Goal: Entertainment & Leisure: Consume media (video, audio)

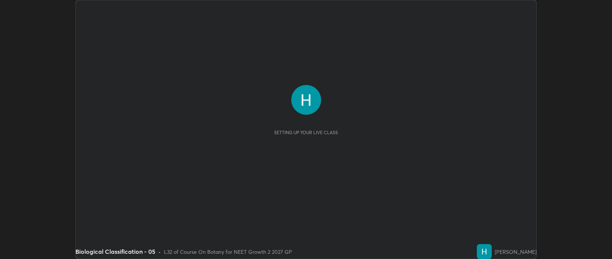
scroll to position [259, 611]
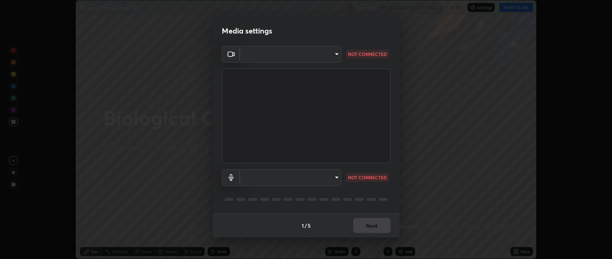
type input "cf47400daed8d5c17d176d3b062392d9492584810e8855202fae9e6f6361dcfa"
type input "efe8be77af4307875d3054ec5b2ff6a32d470bee1372e963aff97c7b4092e64e"
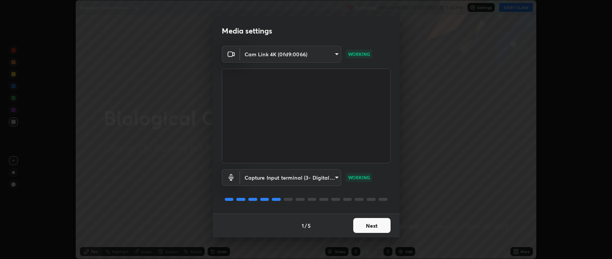
click at [369, 225] on button "Next" at bounding box center [371, 225] width 37 height 15
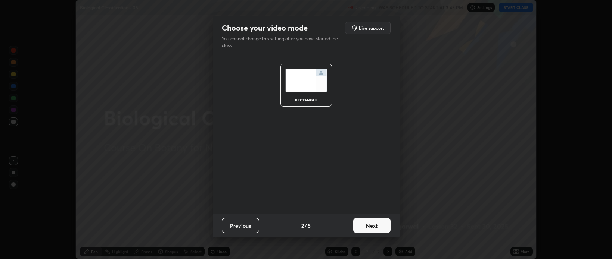
click at [365, 225] on button "Next" at bounding box center [371, 225] width 37 height 15
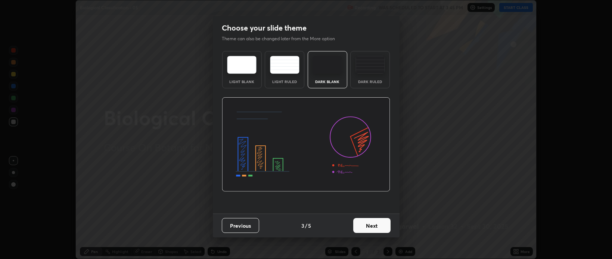
click at [364, 228] on button "Next" at bounding box center [371, 225] width 37 height 15
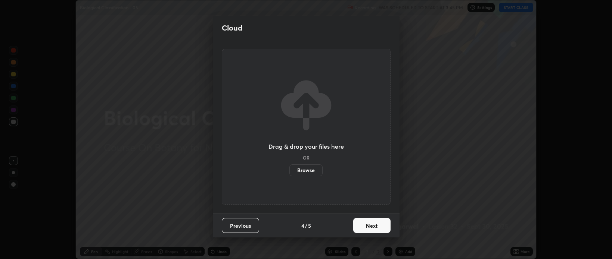
click at [365, 229] on button "Next" at bounding box center [371, 225] width 37 height 15
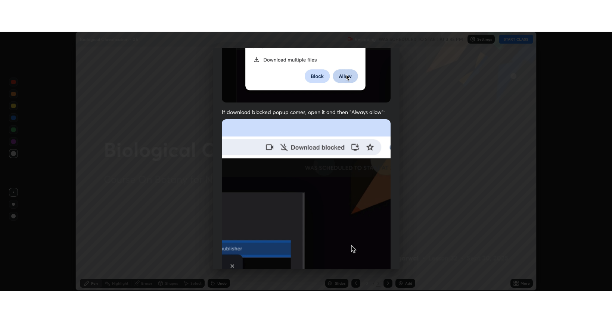
scroll to position [151, 0]
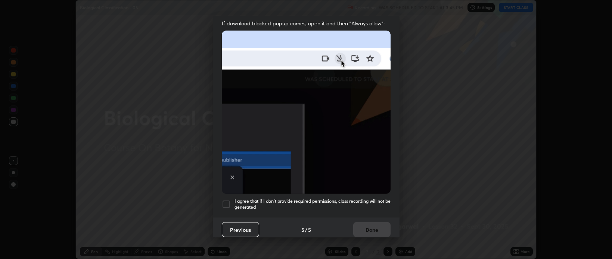
click at [222, 206] on div "Allow "Download multiple files" if prompted: If download blocked popup comes, o…" at bounding box center [306, 61] width 187 height 314
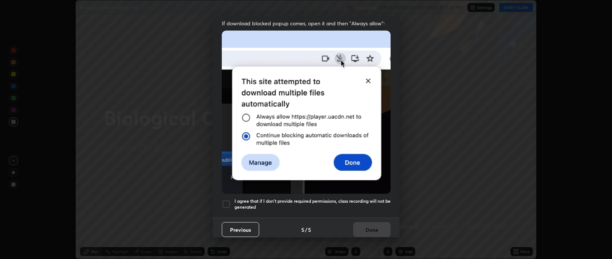
click at [229, 202] on div at bounding box center [226, 204] width 9 height 9
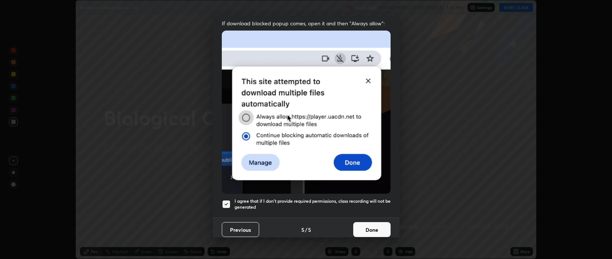
click at [365, 226] on button "Done" at bounding box center [371, 229] width 37 height 15
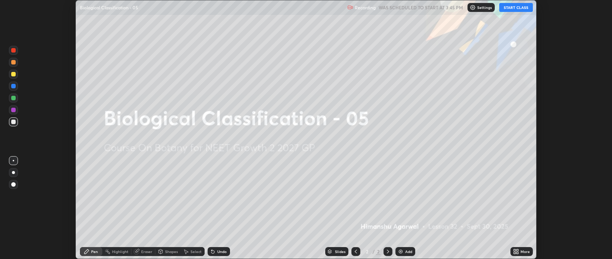
click at [512, 8] on button "START CLASS" at bounding box center [516, 7] width 34 height 9
click at [519, 253] on icon at bounding box center [516, 252] width 6 height 6
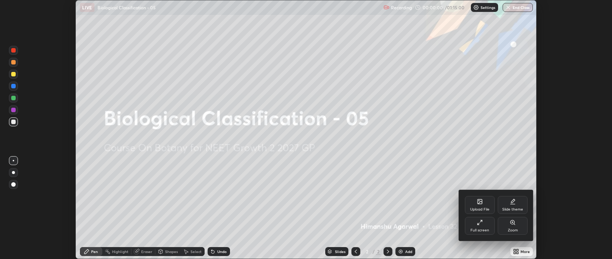
click at [482, 226] on icon at bounding box center [479, 223] width 6 height 6
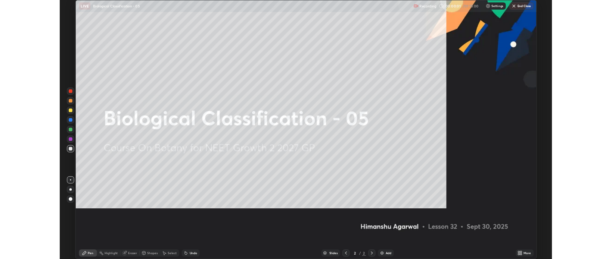
scroll to position [322, 612]
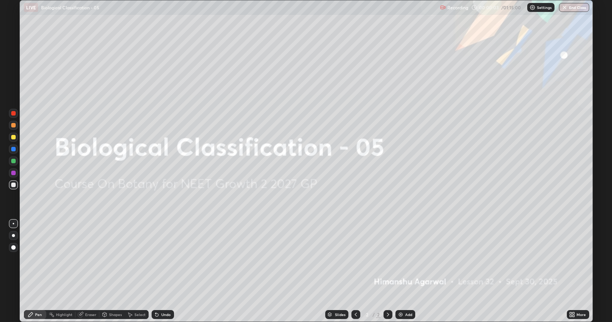
click at [401, 259] on img at bounding box center [400, 315] width 6 height 6
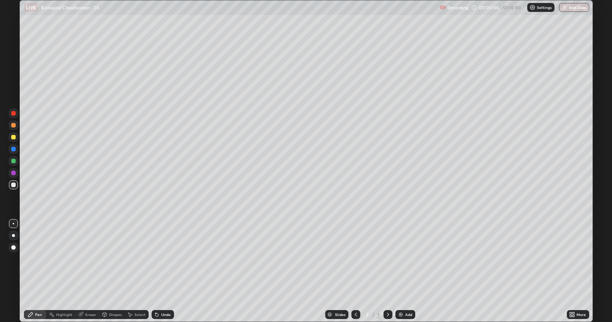
click at [13, 187] on div at bounding box center [13, 185] width 9 height 9
click at [112, 259] on div "Shapes" at bounding box center [115, 315] width 13 height 4
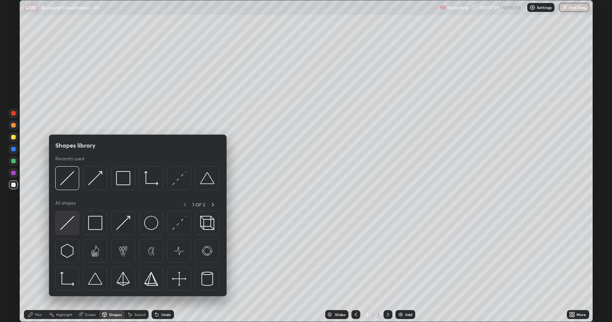
click at [66, 225] on img at bounding box center [67, 223] width 14 height 14
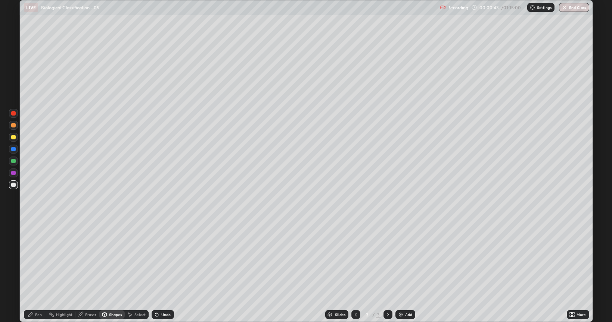
click at [38, 259] on div "Pen" at bounding box center [38, 315] width 7 height 4
click at [12, 126] on div at bounding box center [13, 125] width 4 height 4
click at [109, 259] on div "Shapes" at bounding box center [111, 314] width 25 height 9
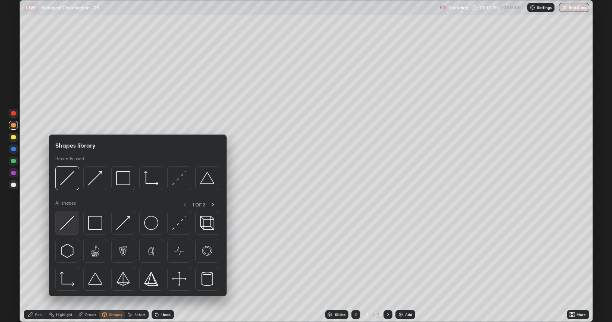
click at [69, 222] on img at bounding box center [67, 223] width 14 height 14
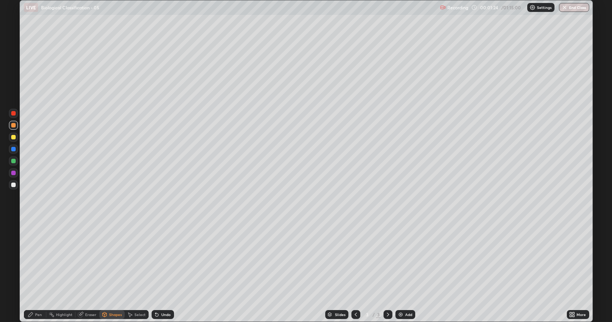
click at [15, 187] on div at bounding box center [13, 185] width 4 height 4
click at [13, 140] on div at bounding box center [13, 137] width 9 height 9
click at [34, 259] on div "Pen" at bounding box center [35, 314] width 22 height 9
click at [110, 259] on div "Shapes" at bounding box center [111, 314] width 25 height 9
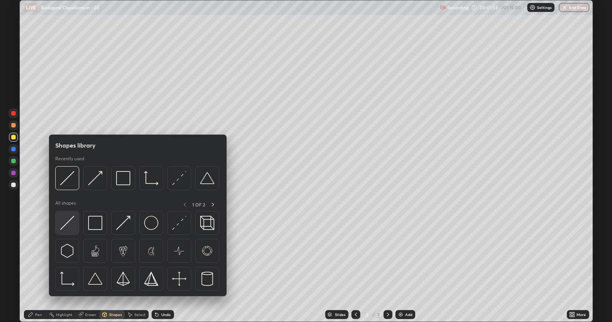
click at [68, 221] on img at bounding box center [67, 223] width 14 height 14
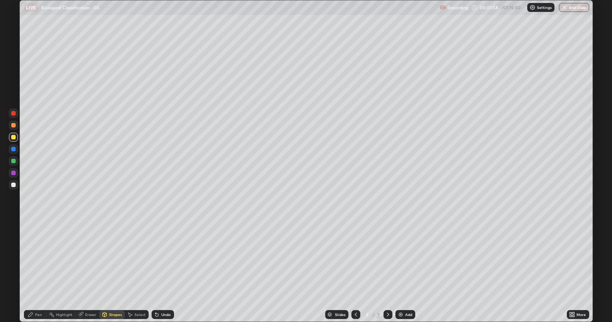
click at [34, 259] on div "Pen" at bounding box center [35, 314] width 22 height 9
click at [14, 187] on div at bounding box center [13, 185] width 4 height 4
click at [110, 259] on div "Shapes" at bounding box center [115, 315] width 13 height 4
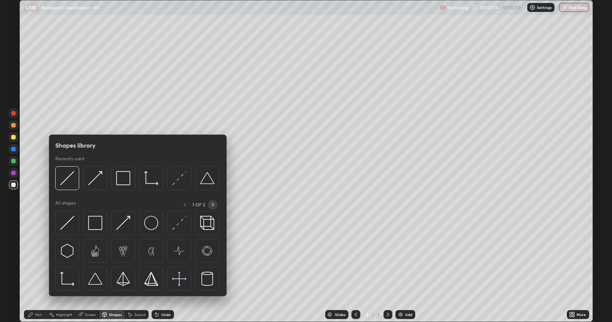
click at [212, 206] on icon at bounding box center [213, 205] width 2 height 4
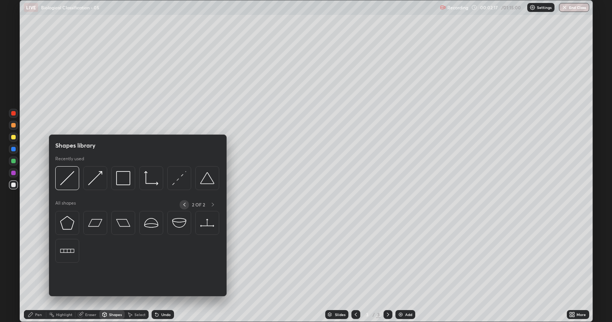
click at [185, 205] on icon at bounding box center [184, 205] width 6 height 6
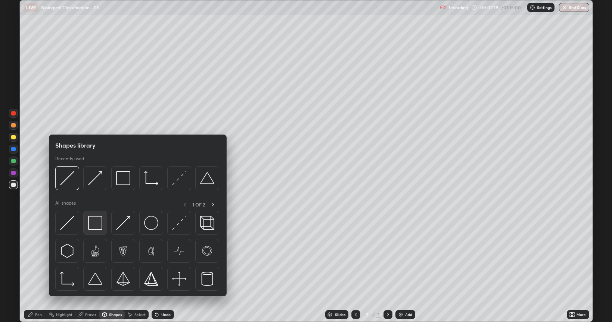
click at [96, 219] on img at bounding box center [95, 223] width 14 height 14
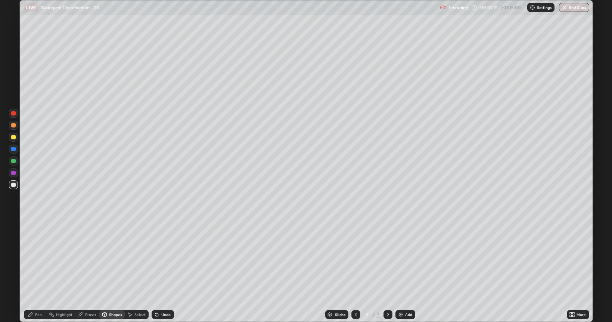
click at [159, 259] on div "Undo" at bounding box center [162, 314] width 22 height 9
click at [37, 259] on div "Pen" at bounding box center [35, 314] width 22 height 9
click at [14, 251] on div at bounding box center [13, 247] width 9 height 9
click at [162, 259] on div "Undo" at bounding box center [165, 315] width 9 height 4
click at [14, 223] on div at bounding box center [13, 223] width 9 height 9
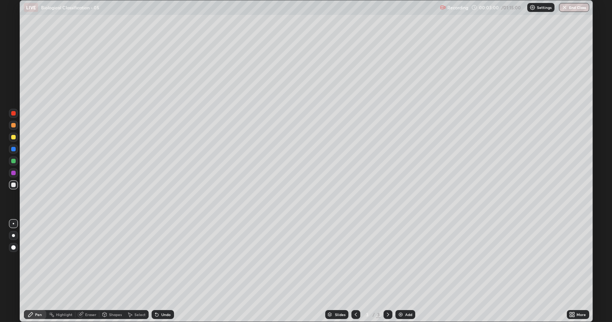
click at [15, 137] on div at bounding box center [13, 137] width 4 height 4
click at [109, 259] on div "Shapes" at bounding box center [115, 315] width 13 height 4
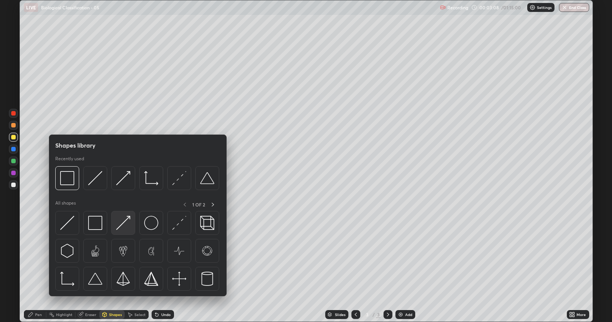
click at [120, 224] on img at bounding box center [123, 223] width 14 height 14
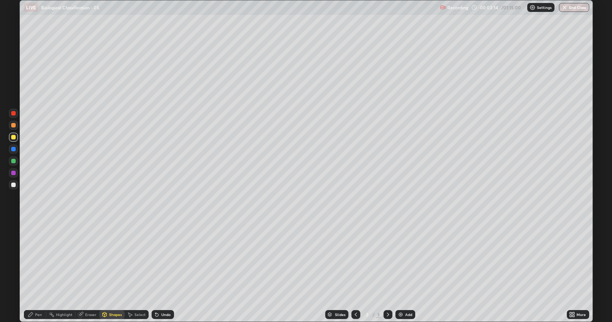
click at [37, 259] on div "Pen" at bounding box center [38, 315] width 7 height 4
click at [163, 259] on div "Undo" at bounding box center [165, 315] width 9 height 4
click at [13, 185] on div at bounding box center [13, 185] width 4 height 4
click at [13, 248] on div at bounding box center [13, 248] width 4 height 4
click at [14, 226] on div at bounding box center [13, 223] width 9 height 9
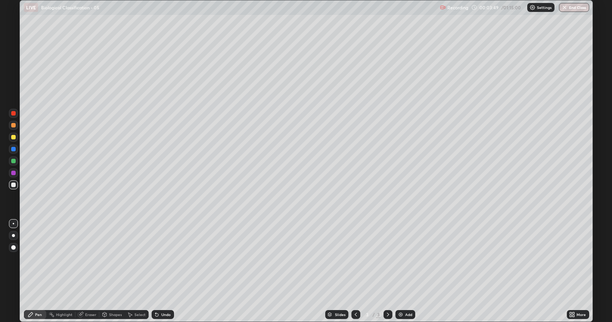
click at [160, 259] on div "Undo" at bounding box center [162, 314] width 22 height 9
click at [161, 259] on div "Undo" at bounding box center [165, 315] width 9 height 4
click at [15, 136] on div at bounding box center [13, 137] width 4 height 4
click at [116, 259] on div "Shapes" at bounding box center [115, 315] width 13 height 4
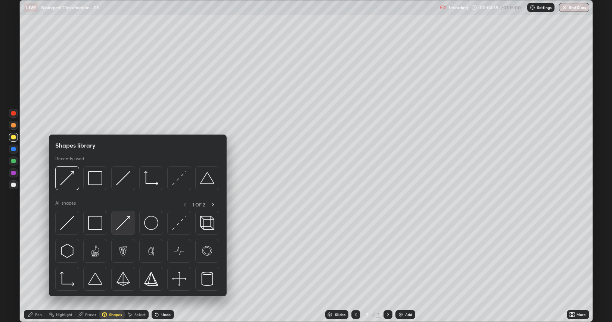
click at [127, 226] on img at bounding box center [123, 223] width 14 height 14
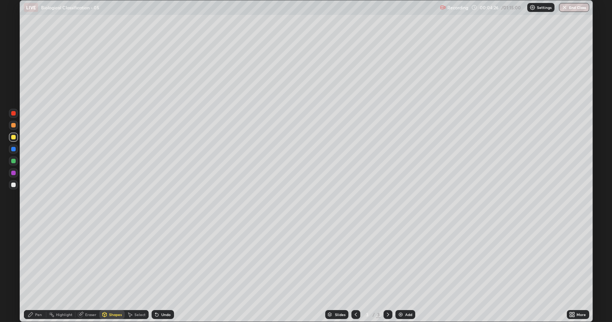
click at [132, 259] on div "Select" at bounding box center [137, 314] width 24 height 9
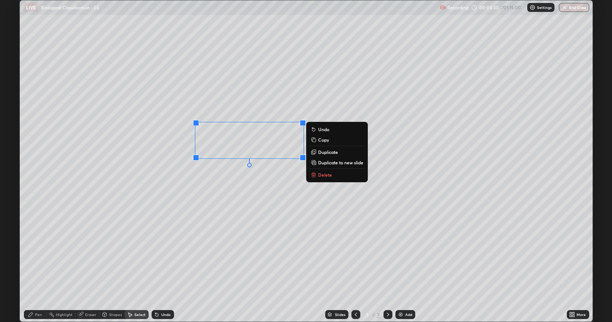
click at [322, 139] on p "Copy" at bounding box center [323, 140] width 11 height 6
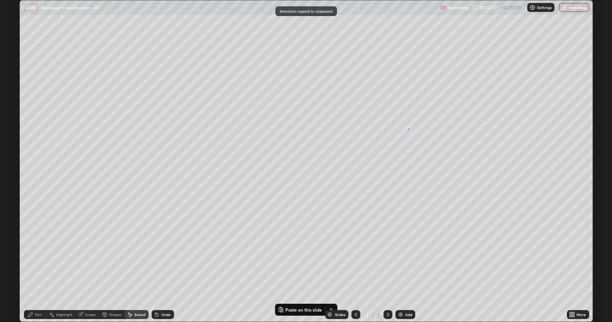
click at [408, 129] on div "0 ° Undo Copy Paste here Duplicate Duplicate to new slide Delete" at bounding box center [306, 161] width 572 height 322
click at [419, 150] on div "0 ° Undo Copy Paste here Duplicate Duplicate to new slide Delete" at bounding box center [306, 161] width 572 height 322
click at [417, 181] on div "0 ° Undo Copy Paste here Duplicate Duplicate to new slide Delete" at bounding box center [306, 161] width 572 height 322
click at [413, 190] on div "0 ° Undo Copy Paste here Duplicate Duplicate to new slide Delete" at bounding box center [306, 161] width 572 height 322
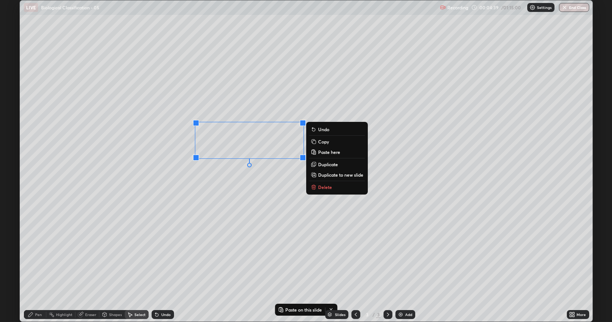
click at [321, 141] on p "Copy" at bounding box center [323, 142] width 11 height 6
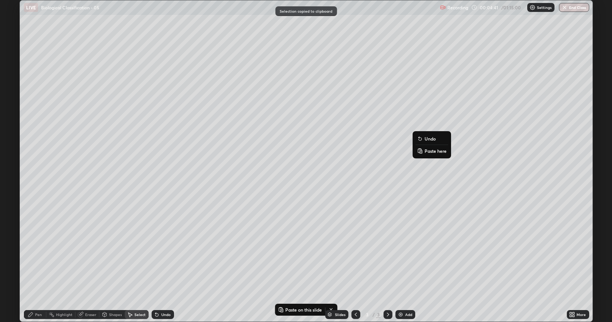
click at [428, 151] on p "Paste here" at bounding box center [435, 151] width 22 height 6
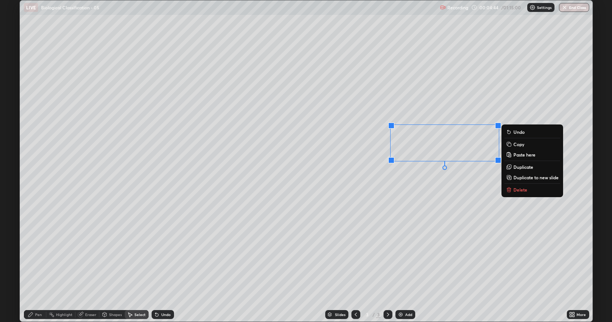
click at [402, 195] on div "0 ° Undo Copy Paste here Duplicate Duplicate to new slide Delete" at bounding box center [306, 161] width 572 height 322
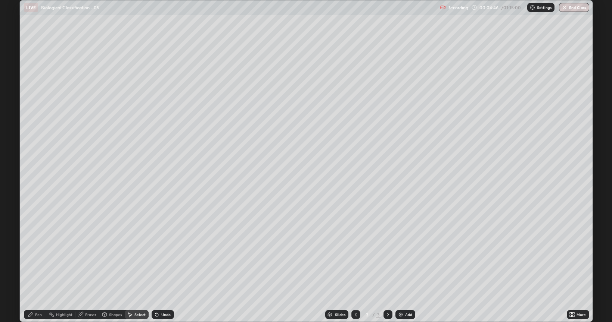
click at [83, 259] on div "Eraser" at bounding box center [87, 314] width 24 height 9
click at [40, 259] on div "Pen" at bounding box center [38, 315] width 7 height 4
click at [13, 185] on div at bounding box center [13, 185] width 4 height 4
click at [17, 139] on div at bounding box center [13, 137] width 9 height 9
click at [139, 259] on div "Select" at bounding box center [139, 315] width 11 height 4
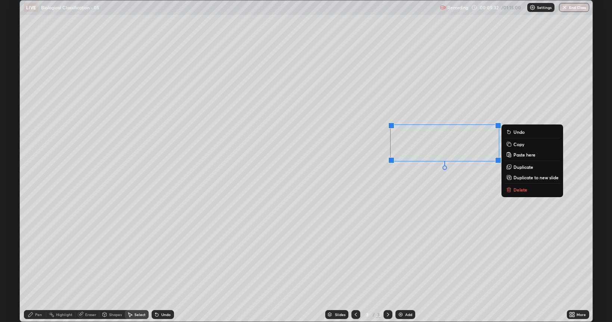
click at [519, 146] on p "Copy" at bounding box center [518, 144] width 11 height 6
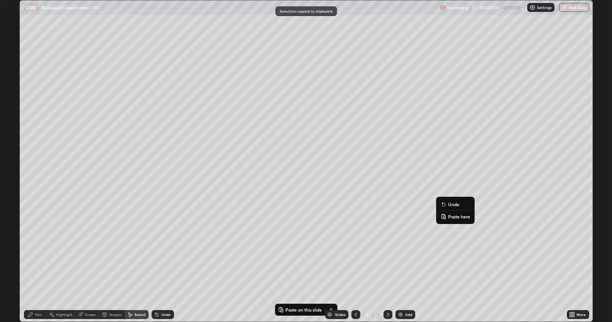
click at [452, 217] on p "Paste here" at bounding box center [459, 217] width 22 height 6
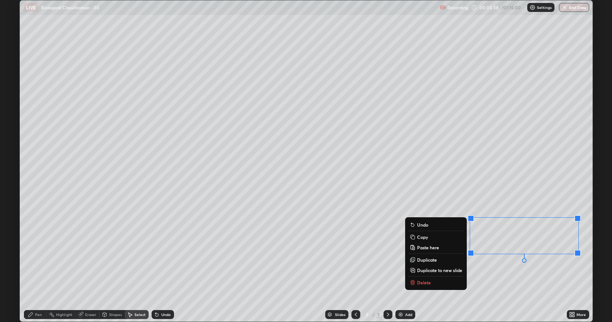
click at [501, 259] on div "0 ° Undo Copy Paste here Duplicate Duplicate to new slide Delete" at bounding box center [306, 161] width 572 height 322
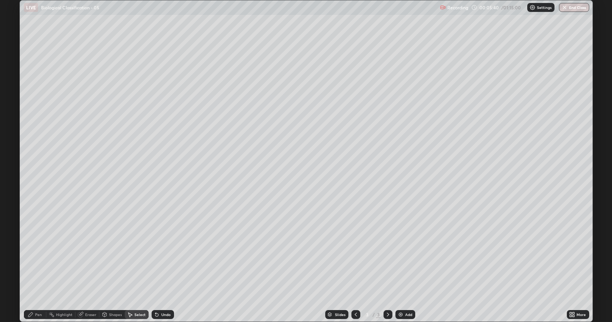
click at [93, 259] on div "Eraser" at bounding box center [90, 315] width 11 height 4
click at [39, 259] on div "Pen" at bounding box center [38, 315] width 7 height 4
click at [14, 186] on div at bounding box center [13, 185] width 4 height 4
click at [15, 244] on div at bounding box center [13, 247] width 9 height 9
click at [119, 259] on div "Shapes" at bounding box center [115, 315] width 13 height 4
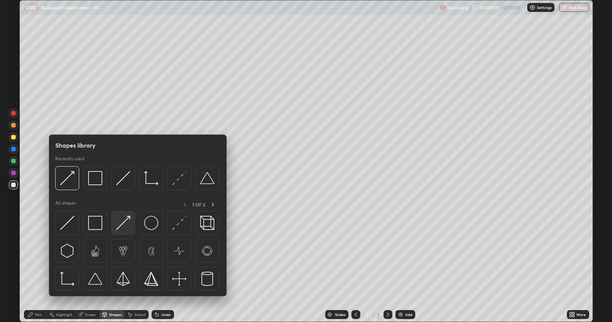
click at [121, 224] on img at bounding box center [123, 223] width 14 height 14
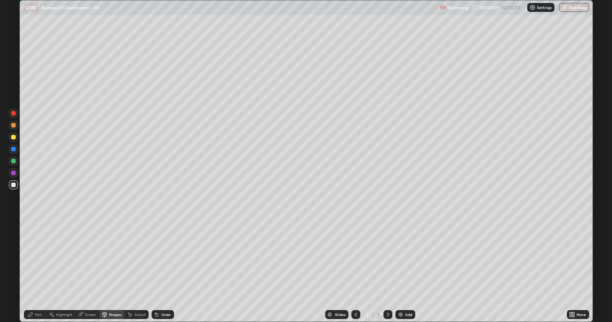
click at [14, 137] on div at bounding box center [13, 137] width 4 height 4
click at [34, 259] on div "Pen" at bounding box center [35, 314] width 22 height 9
click at [17, 227] on div at bounding box center [13, 223] width 9 height 9
click at [163, 259] on div "Undo" at bounding box center [162, 314] width 22 height 9
click at [113, 259] on div "Shapes" at bounding box center [115, 315] width 13 height 4
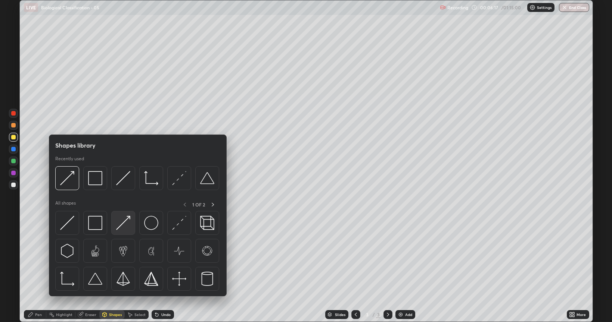
click at [121, 226] on img at bounding box center [123, 223] width 14 height 14
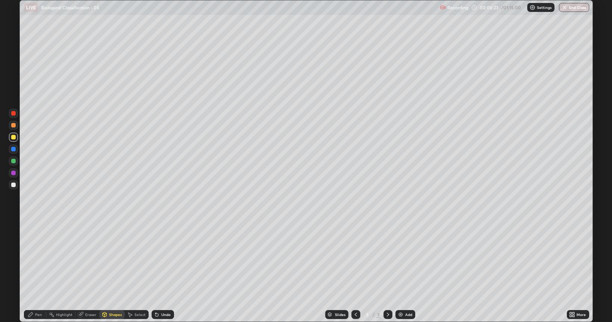
click at [134, 259] on div "Select" at bounding box center [139, 315] width 11 height 4
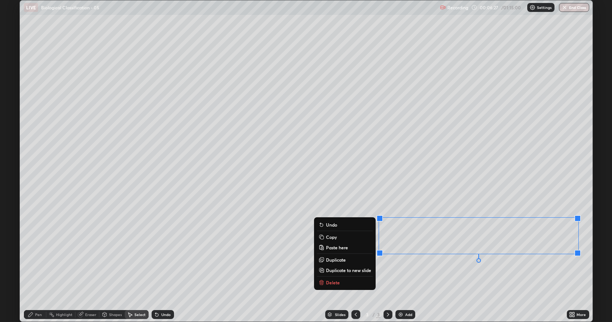
click at [473, 259] on div "0 ° Undo Copy Paste here Duplicate Duplicate to new slide Delete" at bounding box center [306, 161] width 572 height 322
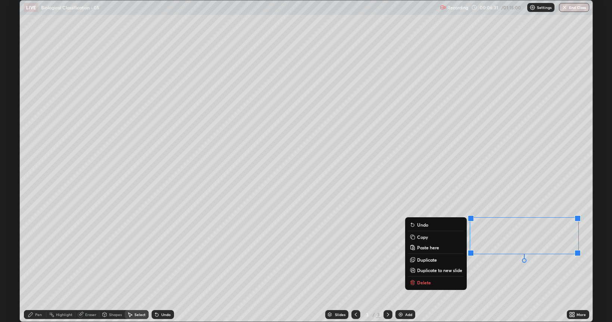
click at [423, 238] on p "Copy" at bounding box center [422, 237] width 11 height 6
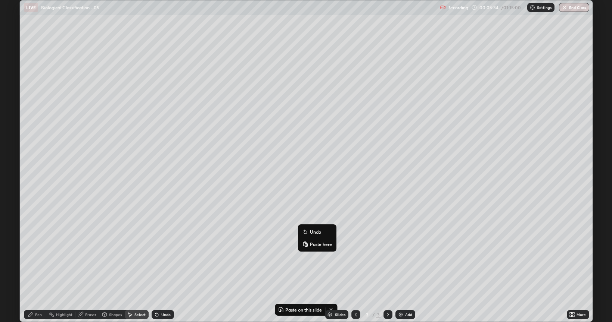
click at [313, 245] on p "Paste here" at bounding box center [321, 244] width 22 height 6
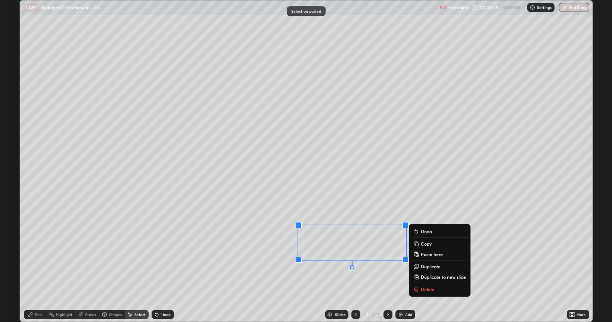
click at [317, 244] on div "0 ° Undo Copy Paste here Duplicate Duplicate to new slide Delete" at bounding box center [306, 161] width 572 height 322
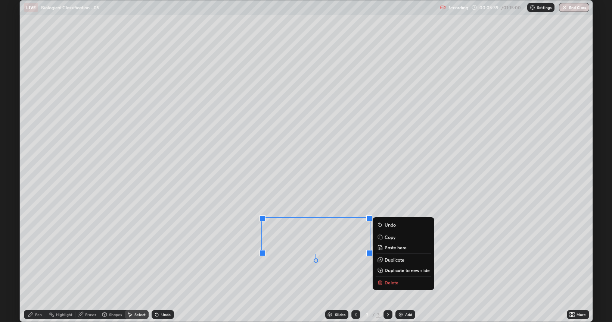
click at [288, 259] on div "0 ° Undo Copy Paste here Duplicate Duplicate to new slide Delete" at bounding box center [306, 161] width 572 height 322
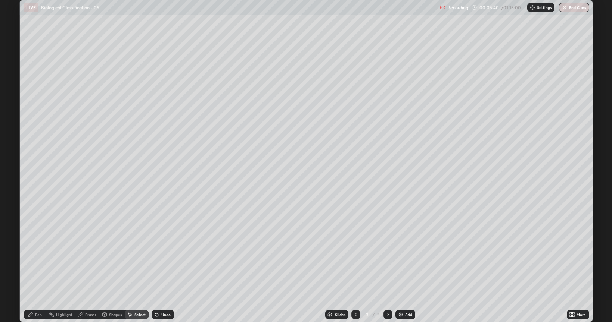
click at [201, 259] on div "0 ° Undo Copy Paste here Duplicate Duplicate to new slide Delete" at bounding box center [306, 161] width 572 height 322
click at [87, 259] on div "Eraser" at bounding box center [87, 314] width 24 height 9
click at [36, 259] on div "Pen" at bounding box center [38, 315] width 7 height 4
click at [13, 190] on div at bounding box center [13, 185] width 9 height 12
click at [17, 248] on div at bounding box center [13, 247] width 9 height 9
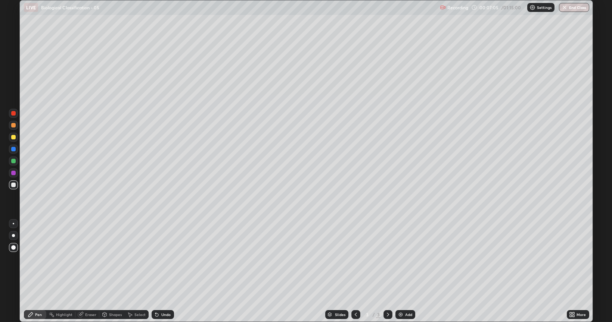
click at [114, 259] on div "Shapes" at bounding box center [115, 315] width 13 height 4
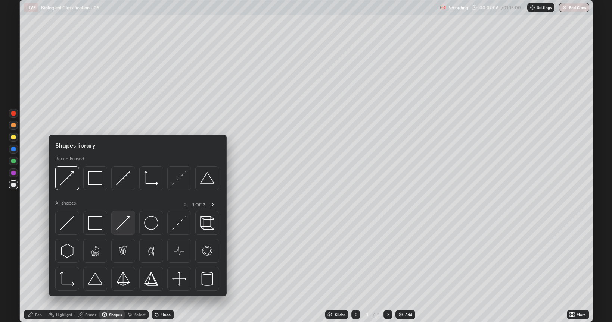
click at [124, 227] on img at bounding box center [123, 223] width 14 height 14
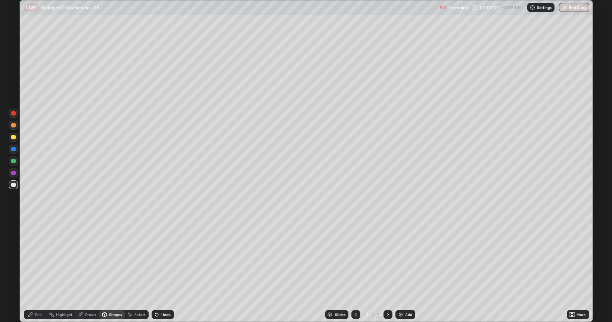
click at [13, 137] on div at bounding box center [13, 137] width 4 height 4
click at [37, 259] on div "Pen" at bounding box center [38, 315] width 7 height 4
click at [13, 224] on div at bounding box center [13, 223] width 1 height 1
click at [113, 259] on div "Shapes" at bounding box center [115, 315] width 13 height 4
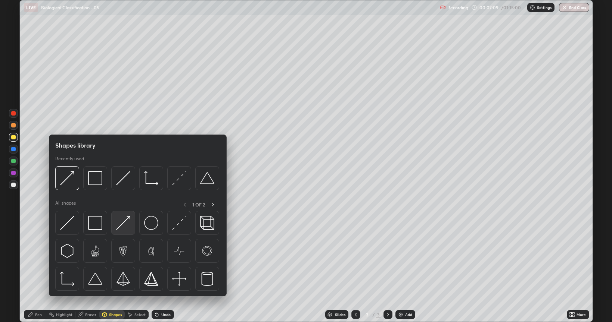
click at [120, 226] on img at bounding box center [123, 223] width 14 height 14
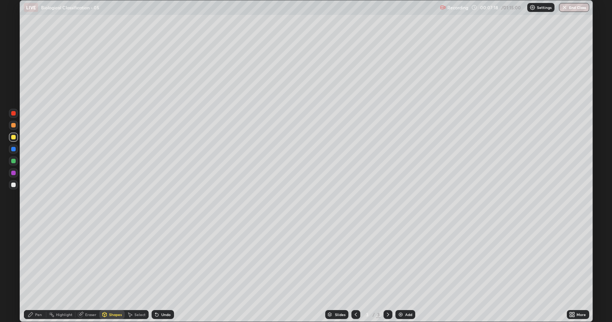
click at [116, 259] on div "Shapes" at bounding box center [115, 315] width 13 height 4
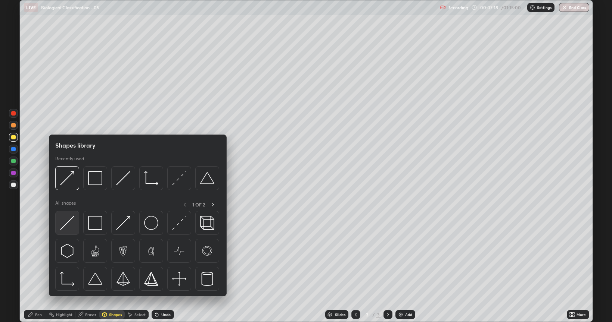
click at [67, 223] on img at bounding box center [67, 223] width 14 height 14
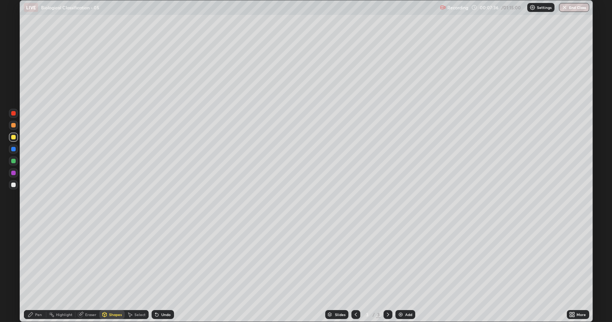
click at [34, 259] on div "Pen" at bounding box center [35, 314] width 22 height 9
click at [166, 259] on div "Undo" at bounding box center [165, 315] width 9 height 4
click at [15, 126] on div at bounding box center [13, 125] width 4 height 4
click at [15, 187] on div at bounding box center [13, 185] width 4 height 4
click at [107, 259] on div "Shapes" at bounding box center [111, 314] width 25 height 9
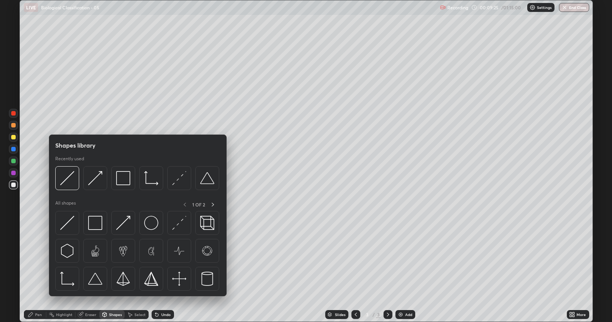
click at [35, 259] on div "Pen" at bounding box center [35, 314] width 22 height 9
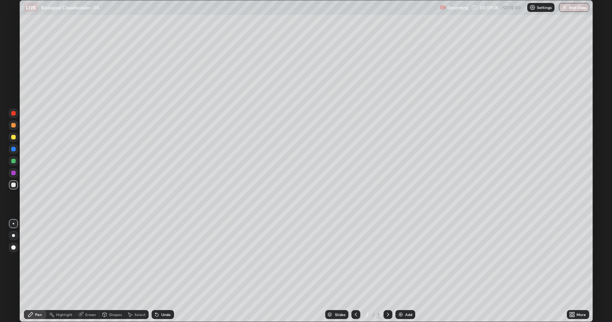
click at [155, 259] on icon at bounding box center [156, 315] width 3 height 3
click at [13, 247] on div at bounding box center [13, 248] width 4 height 4
click at [15, 137] on div at bounding box center [13, 137] width 4 height 4
click at [13, 225] on div at bounding box center [13, 223] width 9 height 9
click at [131, 259] on icon at bounding box center [130, 315] width 6 height 6
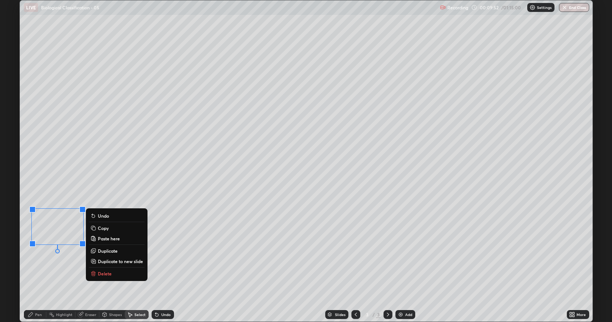
click at [100, 228] on p "Copy" at bounding box center [103, 228] width 11 height 6
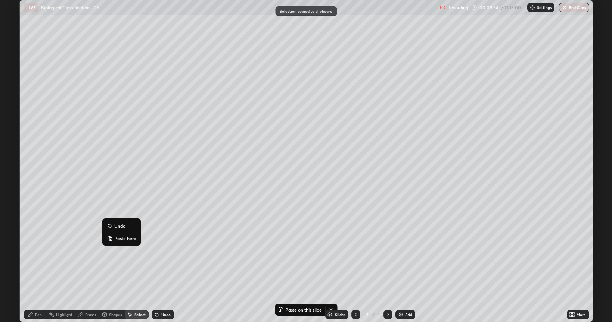
click at [119, 239] on p "Paste here" at bounding box center [125, 238] width 22 height 6
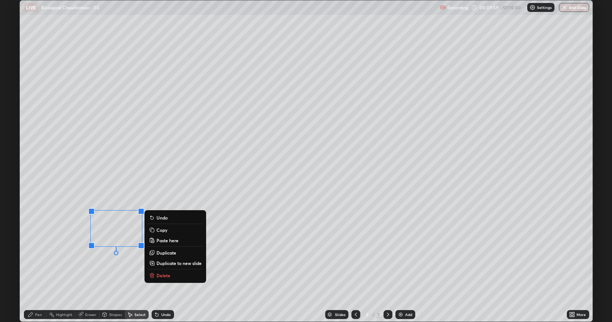
click at [100, 259] on div "0 ° Undo Copy Paste here Duplicate Duplicate to new slide Delete" at bounding box center [306, 161] width 572 height 322
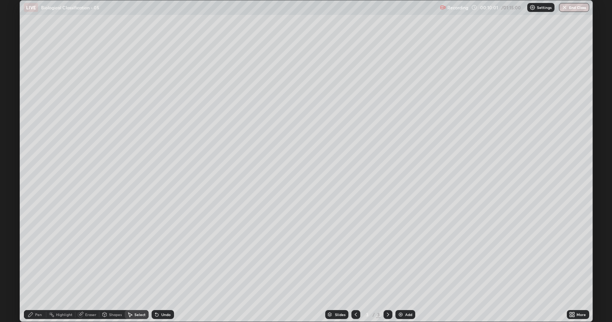
click at [47, 259] on div "0 ° Undo Copy Paste here Duplicate Duplicate to new slide Delete" at bounding box center [306, 161] width 572 height 322
click at [34, 259] on div "Pen" at bounding box center [35, 314] width 22 height 9
click at [13, 138] on div at bounding box center [13, 137] width 4 height 4
click at [14, 126] on div at bounding box center [13, 125] width 4 height 4
click at [574, 259] on div "More" at bounding box center [577, 314] width 22 height 9
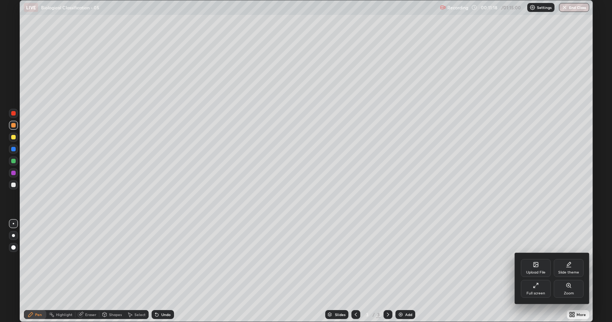
click at [541, 259] on div "Full screen" at bounding box center [535, 289] width 30 height 18
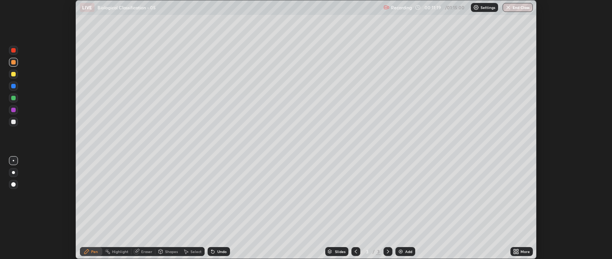
scroll to position [37052, 36699]
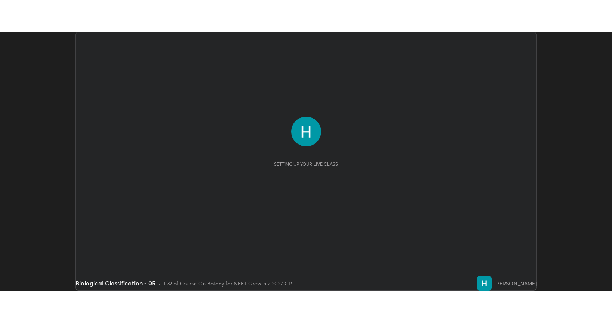
scroll to position [259, 611]
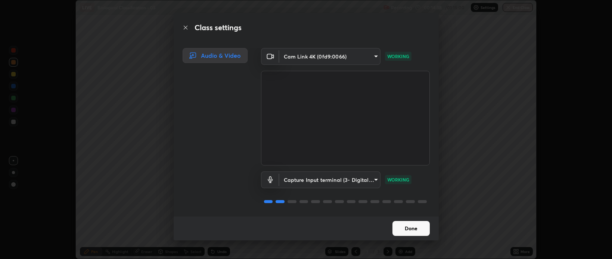
click at [415, 227] on button "Done" at bounding box center [410, 228] width 37 height 15
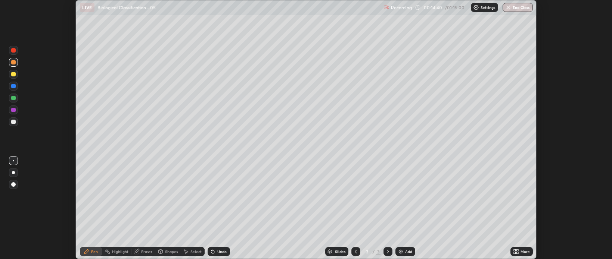
click at [518, 251] on icon at bounding box center [517, 251] width 2 height 2
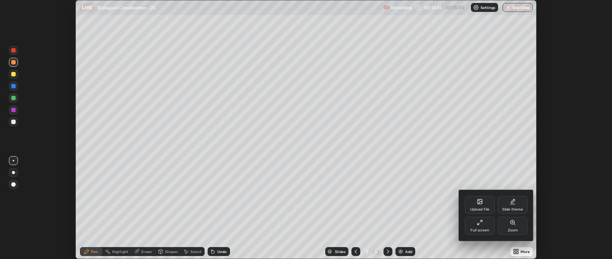
click at [486, 223] on div "Full screen" at bounding box center [480, 226] width 30 height 18
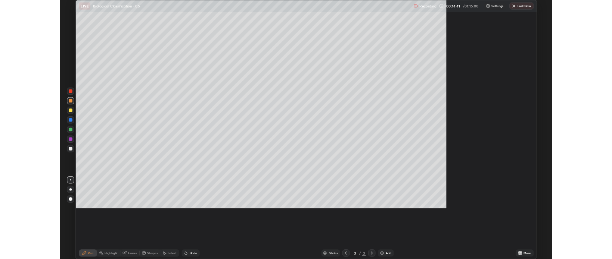
scroll to position [322, 612]
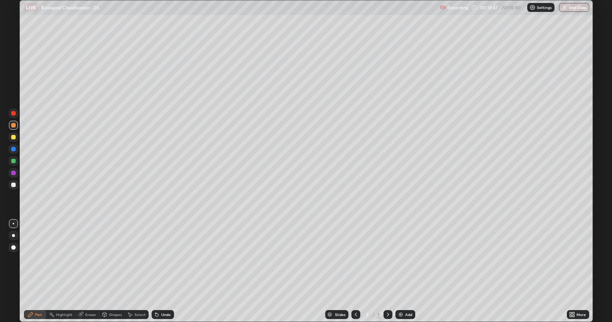
click at [15, 163] on div at bounding box center [13, 161] width 4 height 4
click at [13, 125] on div at bounding box center [13, 125] width 4 height 4
click at [87, 259] on div "Eraser" at bounding box center [87, 314] width 24 height 9
click at [33, 259] on icon at bounding box center [31, 315] width 6 height 6
click at [13, 161] on div at bounding box center [13, 161] width 4 height 4
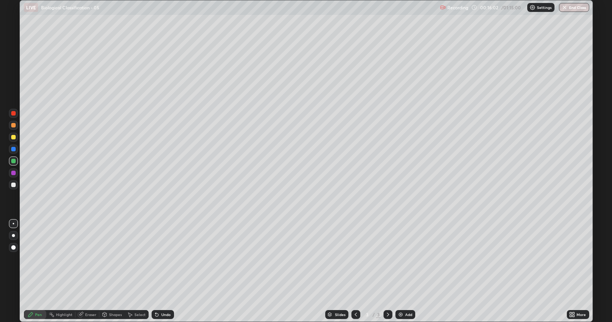
click at [15, 125] on div at bounding box center [13, 125] width 4 height 4
click at [115, 259] on div "Shapes" at bounding box center [115, 315] width 13 height 4
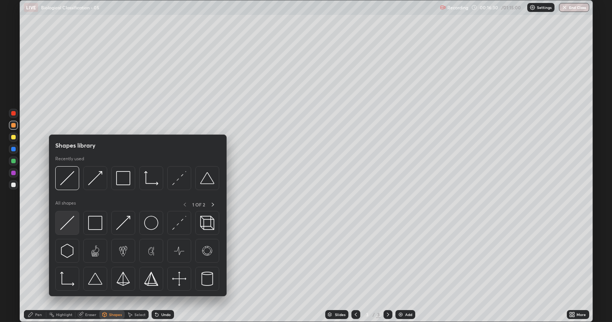
click at [67, 226] on img at bounding box center [67, 223] width 14 height 14
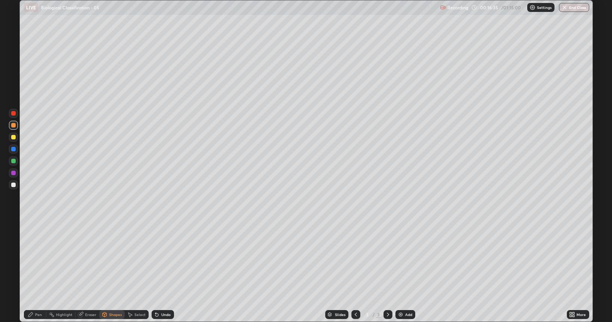
click at [16, 138] on div at bounding box center [13, 137] width 9 height 9
click at [35, 259] on div "Pen" at bounding box center [38, 315] width 7 height 4
click at [13, 185] on div at bounding box center [13, 185] width 4 height 4
click at [13, 161] on div at bounding box center [13, 161] width 4 height 4
click at [13, 135] on div at bounding box center [13, 137] width 9 height 9
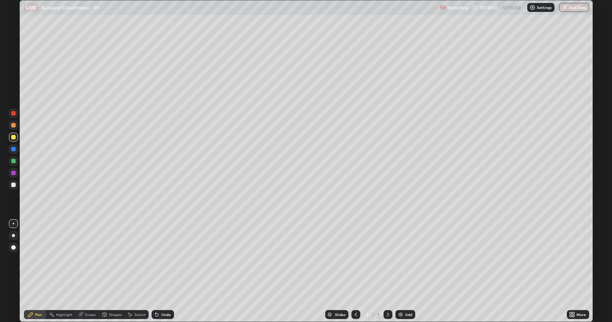
click at [14, 237] on div at bounding box center [13, 235] width 3 height 3
click at [163, 259] on div "Undo" at bounding box center [165, 315] width 9 height 4
click at [400, 259] on div "Add" at bounding box center [405, 314] width 20 height 9
click at [14, 127] on div at bounding box center [13, 125] width 4 height 4
click at [13, 224] on div at bounding box center [13, 223] width 1 height 1
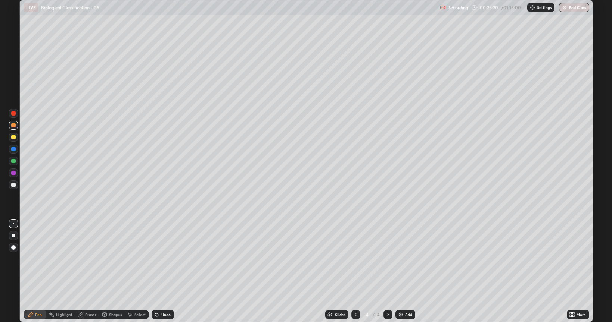
click at [115, 259] on div "Shapes" at bounding box center [115, 315] width 13 height 4
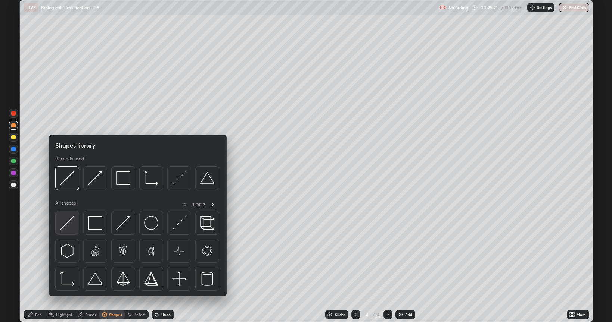
click at [71, 220] on img at bounding box center [67, 223] width 14 height 14
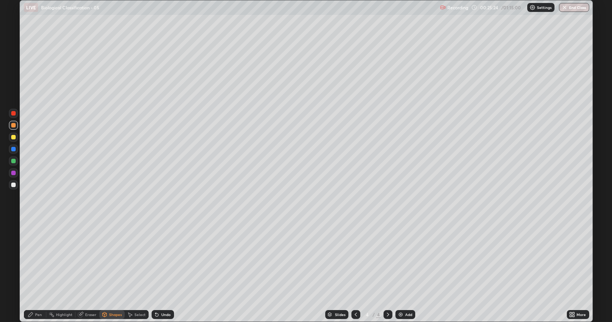
click at [355, 259] on icon at bounding box center [356, 315] width 6 height 6
click at [388, 259] on icon at bounding box center [388, 315] width 6 height 6
click at [14, 187] on div at bounding box center [13, 185] width 4 height 4
click at [44, 259] on div "Pen" at bounding box center [35, 314] width 22 height 9
click at [166, 259] on div "Undo" at bounding box center [165, 315] width 9 height 4
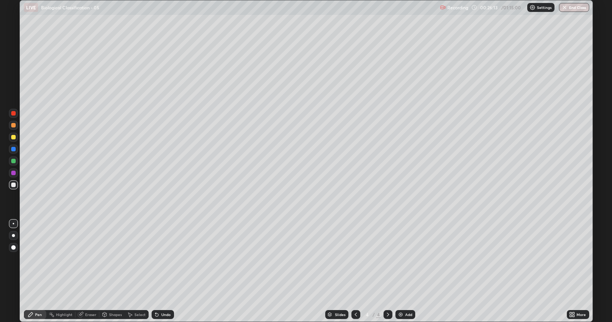
click at [167, 259] on div "Undo" at bounding box center [162, 314] width 22 height 9
click at [112, 259] on div "Shapes" at bounding box center [111, 314] width 25 height 15
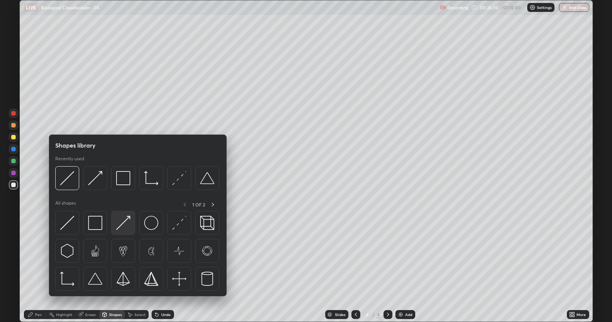
click at [119, 225] on img at bounding box center [123, 223] width 14 height 14
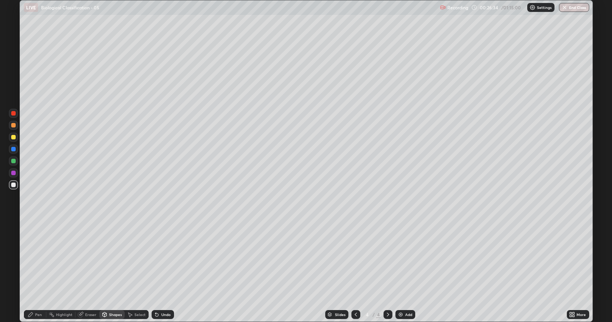
click at [37, 259] on div "Pen" at bounding box center [38, 315] width 7 height 4
click at [113, 259] on div "Shapes" at bounding box center [115, 315] width 13 height 4
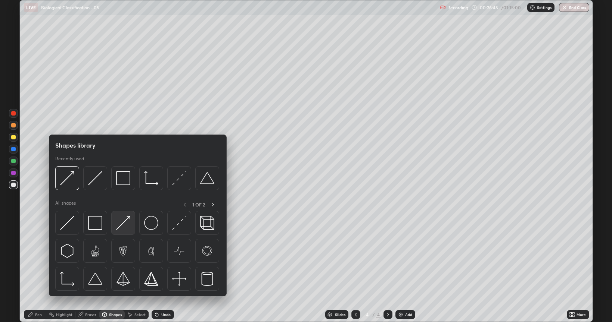
click at [120, 225] on img at bounding box center [123, 223] width 14 height 14
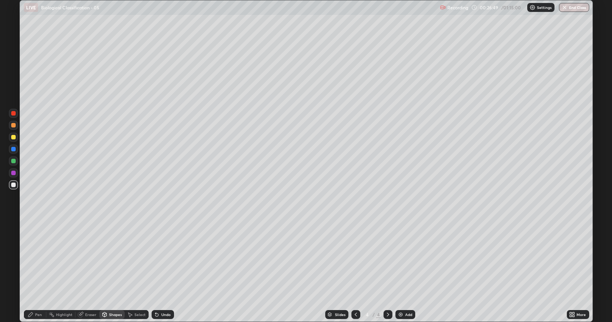
click at [43, 259] on div "Pen" at bounding box center [35, 314] width 22 height 9
click at [116, 259] on div "Shapes" at bounding box center [115, 315] width 13 height 4
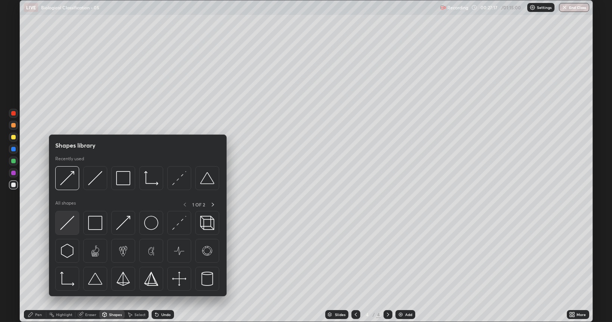
click at [71, 223] on img at bounding box center [67, 223] width 14 height 14
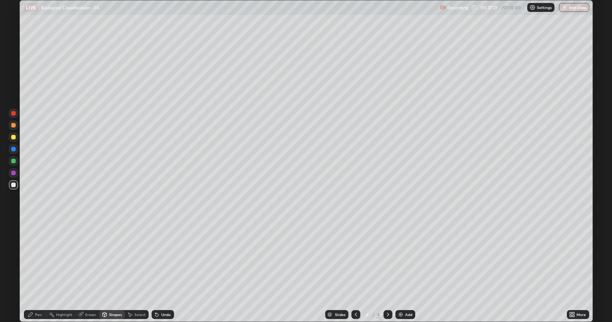
click at [166, 259] on div "Undo" at bounding box center [165, 315] width 9 height 4
click at [161, 259] on div "Undo" at bounding box center [165, 315] width 9 height 4
click at [357, 259] on icon at bounding box center [356, 315] width 6 height 6
click at [29, 259] on icon at bounding box center [30, 315] width 4 height 4
click at [390, 259] on icon at bounding box center [388, 315] width 6 height 6
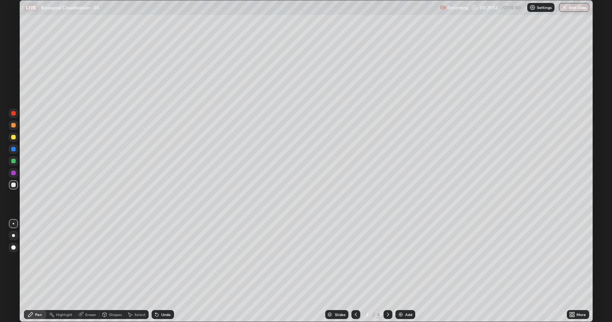
click at [118, 259] on div "Shapes" at bounding box center [111, 314] width 25 height 15
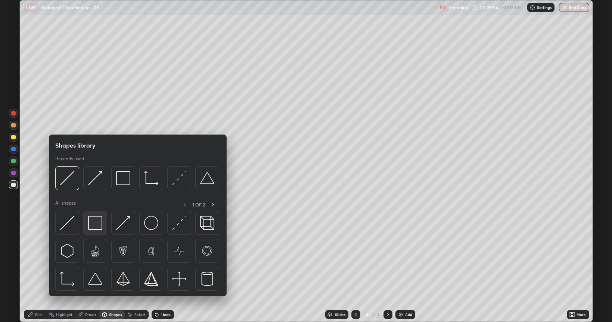
click at [98, 232] on div at bounding box center [95, 223] width 24 height 24
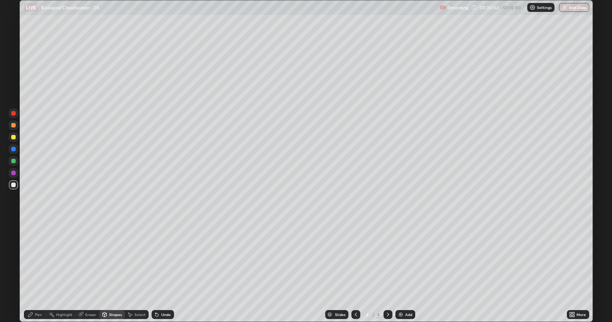
click at [116, 259] on div "Shapes" at bounding box center [115, 315] width 13 height 4
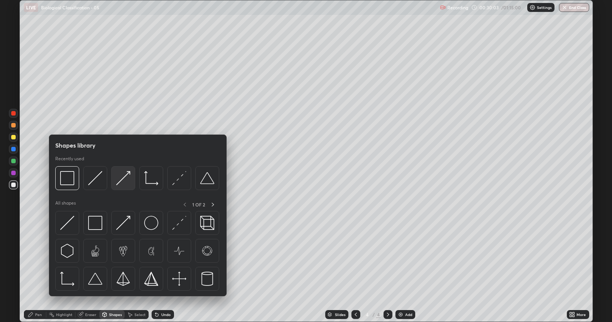
click at [122, 178] on img at bounding box center [123, 178] width 14 height 14
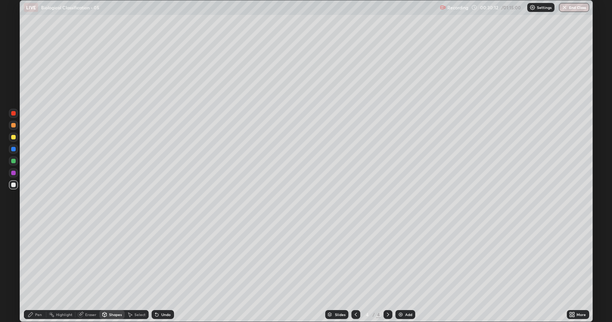
click at [355, 259] on icon at bounding box center [355, 315] width 2 height 4
click at [387, 259] on icon at bounding box center [388, 315] width 6 height 6
click at [36, 259] on div "Pen" at bounding box center [38, 315] width 7 height 4
click at [112, 259] on div "Shapes" at bounding box center [115, 315] width 13 height 4
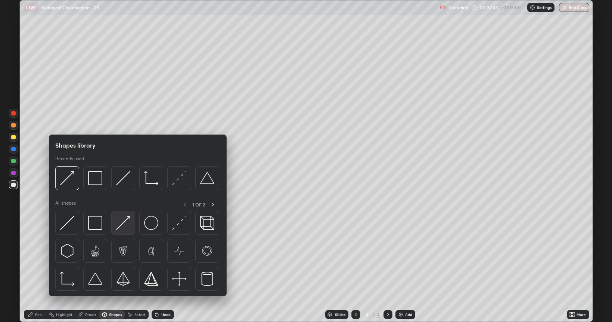
click at [121, 225] on img at bounding box center [123, 223] width 14 height 14
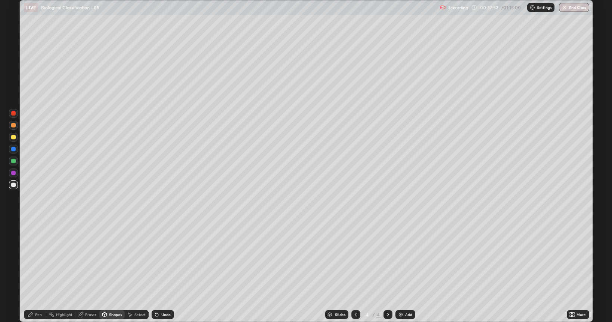
click at [34, 259] on div "Pen" at bounding box center [35, 314] width 22 height 9
click at [15, 127] on div at bounding box center [13, 125] width 4 height 4
click at [14, 184] on div at bounding box center [13, 185] width 4 height 4
click at [117, 259] on div "Shapes" at bounding box center [115, 315] width 13 height 4
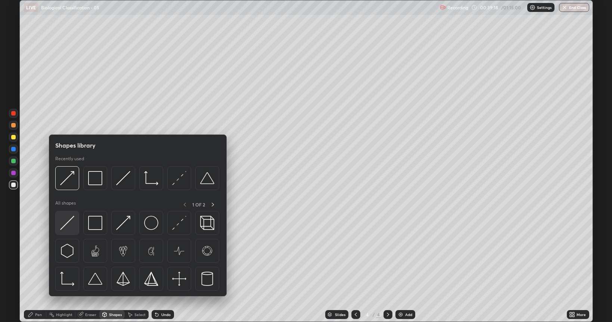
click at [68, 222] on img at bounding box center [67, 223] width 14 height 14
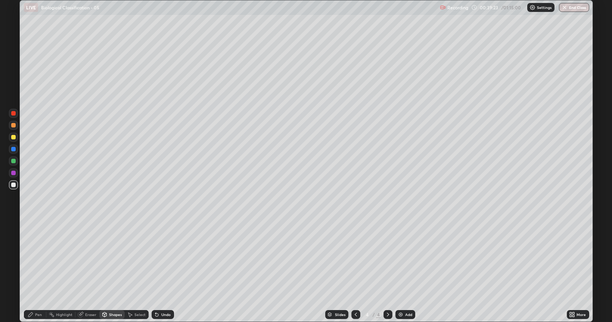
click at [37, 259] on div "Pen" at bounding box center [38, 315] width 7 height 4
click at [15, 163] on div at bounding box center [13, 161] width 4 height 4
click at [13, 125] on div at bounding box center [13, 125] width 4 height 4
click at [12, 139] on div at bounding box center [13, 137] width 4 height 4
click at [354, 259] on icon at bounding box center [356, 315] width 6 height 6
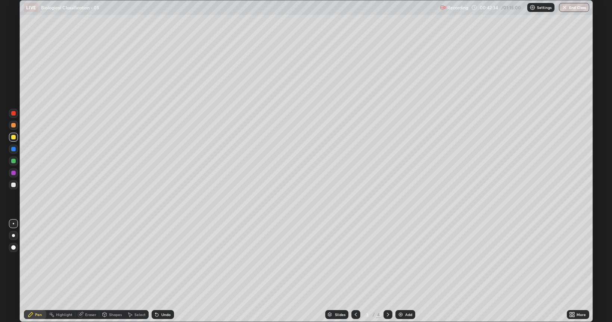
click at [387, 259] on icon at bounding box center [388, 315] width 6 height 6
click at [355, 259] on icon at bounding box center [356, 315] width 6 height 6
click at [387, 259] on icon at bounding box center [388, 315] width 6 height 6
click at [15, 187] on div at bounding box center [13, 185] width 9 height 9
click at [116, 259] on div "Shapes" at bounding box center [115, 315] width 13 height 4
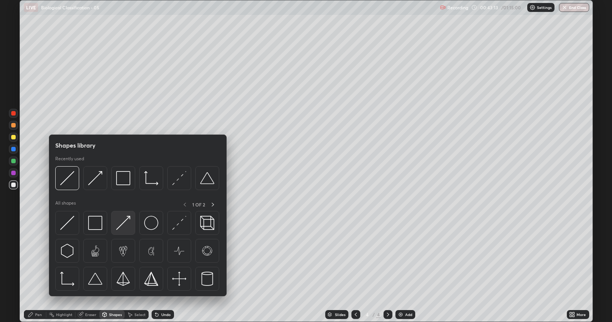
click at [125, 223] on img at bounding box center [123, 223] width 14 height 14
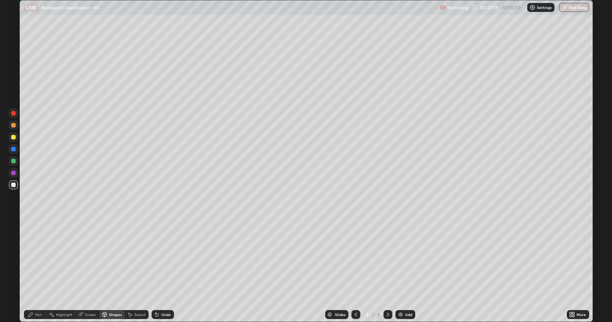
click at [39, 259] on div "Pen" at bounding box center [38, 315] width 7 height 4
click at [356, 259] on icon at bounding box center [356, 315] width 6 height 6
click at [387, 259] on icon at bounding box center [388, 315] width 6 height 6
click at [13, 125] on div at bounding box center [13, 125] width 4 height 4
click at [13, 141] on div at bounding box center [13, 137] width 9 height 9
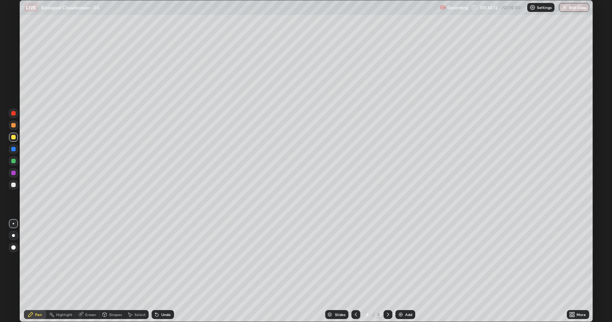
click at [355, 259] on icon at bounding box center [356, 315] width 6 height 6
click at [387, 259] on icon at bounding box center [388, 315] width 6 height 6
click at [155, 259] on icon at bounding box center [157, 315] width 6 height 6
click at [157, 259] on icon at bounding box center [157, 315] width 6 height 6
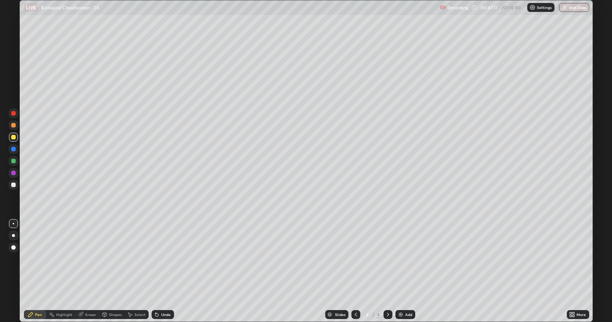
click at [157, 259] on div "Undo" at bounding box center [162, 314] width 22 height 9
click at [157, 259] on div "Undo" at bounding box center [160, 314] width 25 height 15
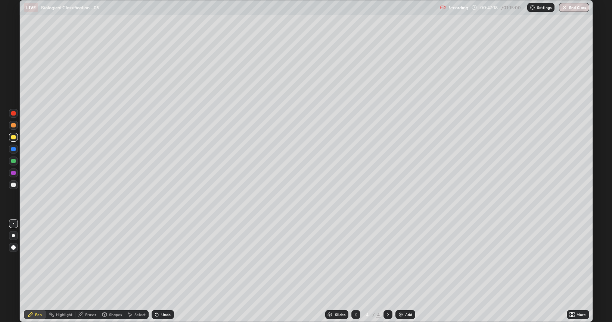
click at [158, 259] on div "Undo" at bounding box center [162, 314] width 22 height 9
click at [132, 259] on icon at bounding box center [130, 315] width 6 height 6
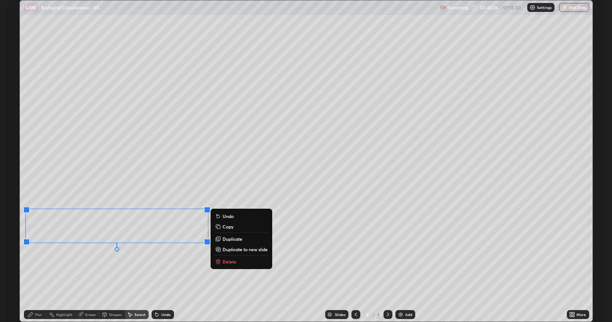
click at [227, 227] on p "Copy" at bounding box center [227, 227] width 11 height 6
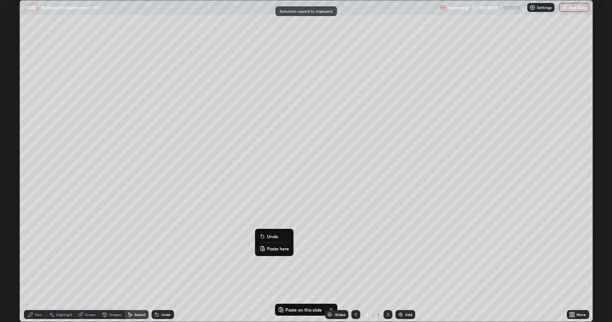
click at [272, 250] on p "Paste here" at bounding box center [278, 249] width 22 height 6
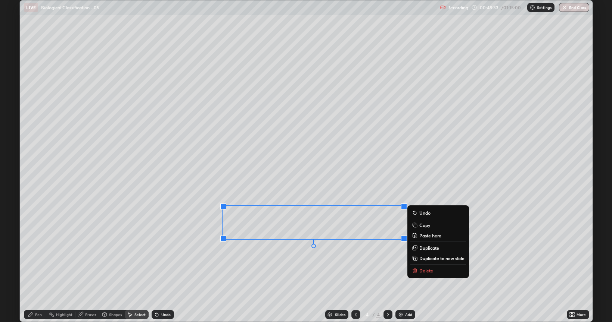
click at [420, 226] on p "Copy" at bounding box center [424, 225] width 11 height 6
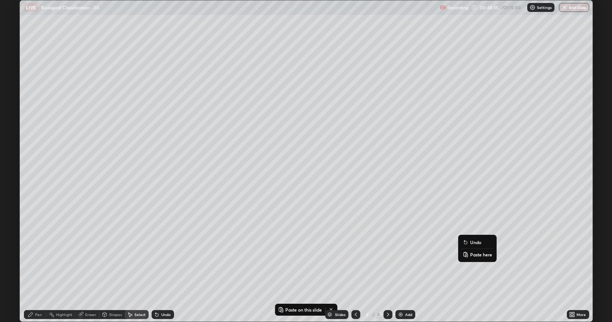
click at [476, 257] on p "Paste here" at bounding box center [481, 255] width 22 height 6
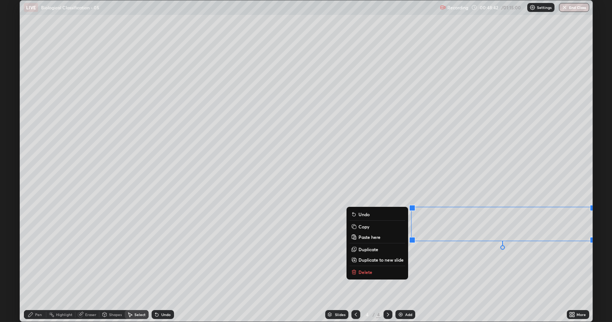
click at [473, 259] on div "0 ° Undo Copy Paste here Duplicate Duplicate to new slide Delete" at bounding box center [306, 161] width 572 height 322
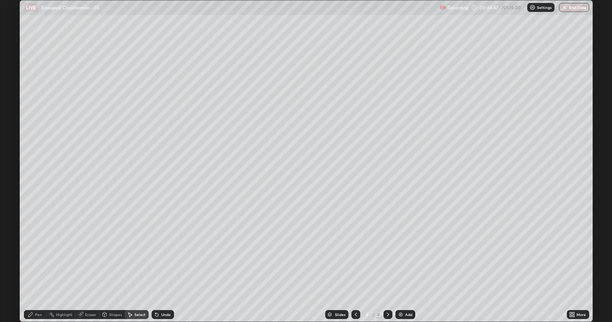
click at [37, 259] on div "Pen" at bounding box center [38, 315] width 7 height 4
click at [89, 259] on div "Eraser" at bounding box center [90, 315] width 11 height 4
click at [33, 259] on icon at bounding box center [31, 315] width 6 height 6
click at [14, 136] on div at bounding box center [13, 137] width 4 height 4
click at [571, 259] on icon at bounding box center [570, 316] width 2 height 2
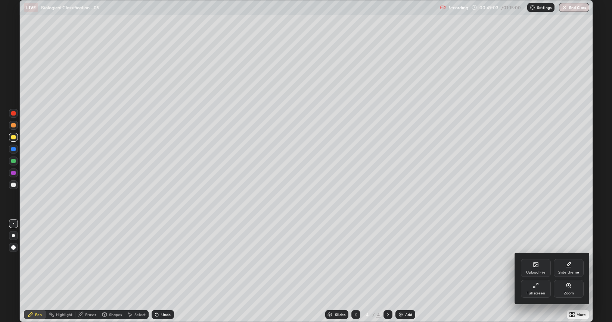
click at [536, 259] on div "Full screen" at bounding box center [535, 289] width 30 height 18
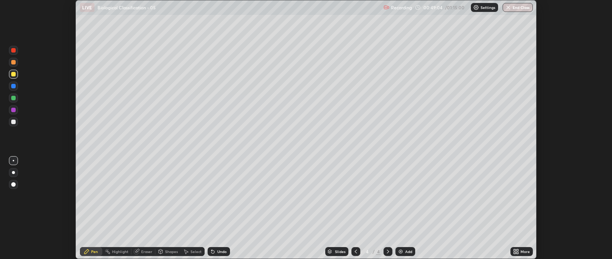
scroll to position [37052, 36699]
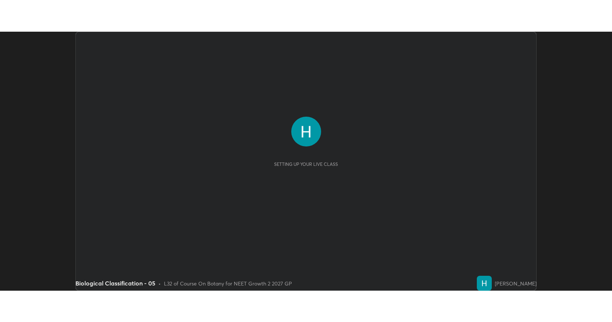
scroll to position [259, 611]
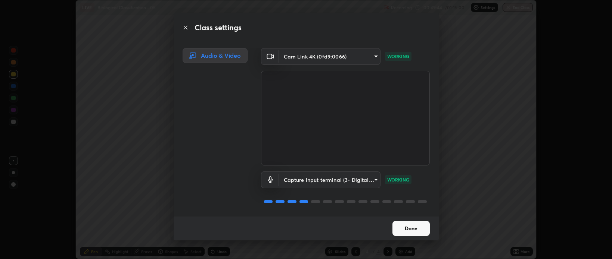
click at [410, 229] on button "Done" at bounding box center [410, 228] width 37 height 15
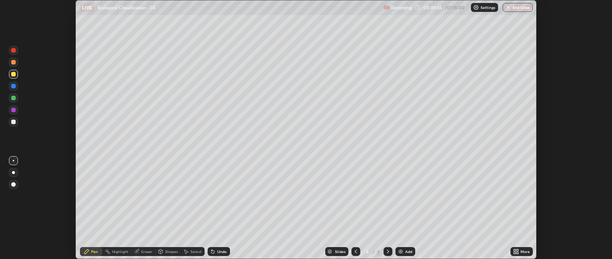
click at [516, 253] on icon at bounding box center [516, 252] width 6 height 6
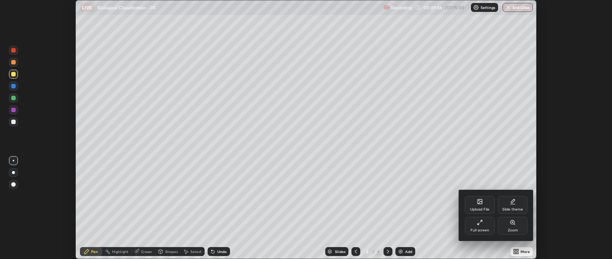
click at [478, 228] on div "Full screen" at bounding box center [480, 226] width 30 height 18
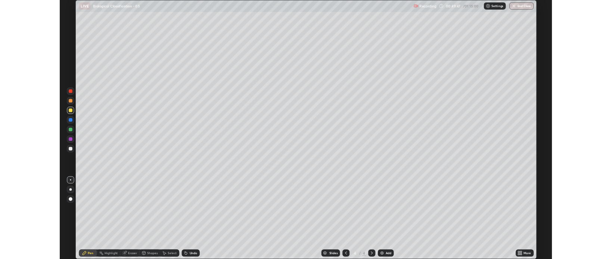
scroll to position [322, 612]
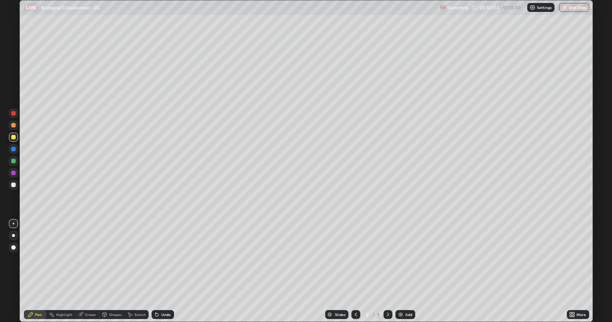
click at [92, 259] on div "Eraser" at bounding box center [90, 315] width 11 height 4
click at [36, 259] on div "Pen" at bounding box center [35, 314] width 22 height 9
click at [95, 259] on div "Eraser" at bounding box center [90, 315] width 11 height 4
click at [36, 259] on div "Pen" at bounding box center [35, 314] width 22 height 9
click at [12, 127] on div at bounding box center [13, 125] width 4 height 4
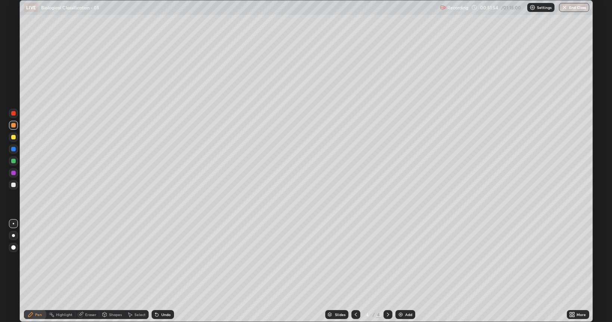
click at [13, 185] on div at bounding box center [13, 185] width 4 height 4
click at [13, 137] on div at bounding box center [13, 137] width 4 height 4
click at [13, 125] on div at bounding box center [13, 125] width 4 height 4
click at [13, 187] on div at bounding box center [13, 185] width 4 height 4
click at [12, 137] on div at bounding box center [13, 137] width 4 height 4
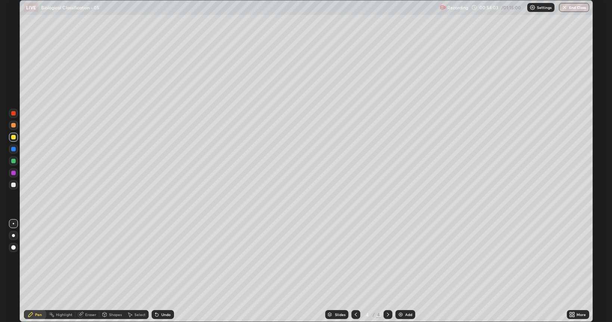
click at [13, 188] on div at bounding box center [13, 185] width 9 height 9
click at [13, 127] on div at bounding box center [13, 125] width 4 height 4
click at [85, 259] on div "Eraser" at bounding box center [90, 315] width 11 height 4
click at [32, 259] on div "Pen" at bounding box center [35, 314] width 22 height 9
click at [15, 138] on div at bounding box center [13, 137] width 4 height 4
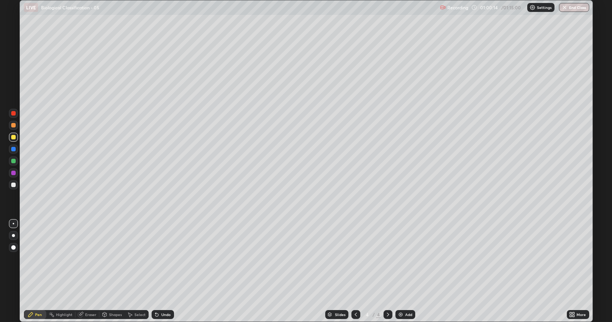
click at [13, 125] on div at bounding box center [13, 125] width 4 height 4
click at [575, 9] on button "End Class" at bounding box center [573, 7] width 29 height 9
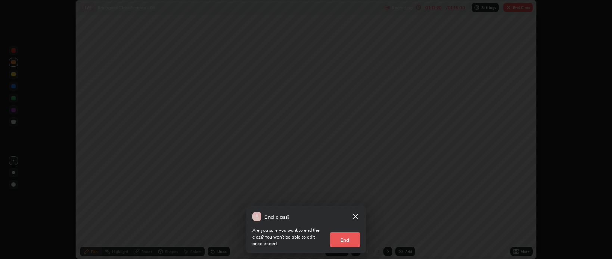
scroll to position [37052, 36699]
click at [343, 239] on button "End" at bounding box center [345, 239] width 30 height 15
